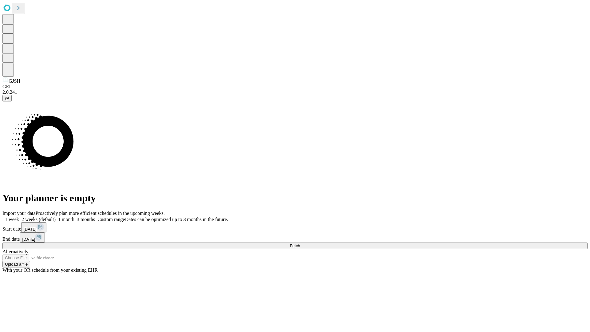
click at [300, 243] on span "Fetch" at bounding box center [295, 245] width 10 height 5
